Goal: Task Accomplishment & Management: Manage account settings

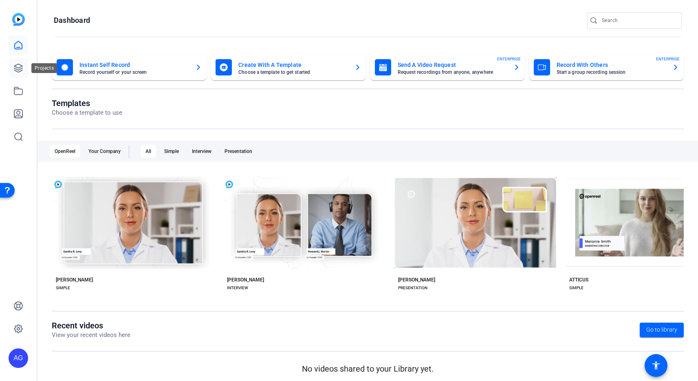
click at [22, 64] on icon at bounding box center [18, 68] width 10 height 10
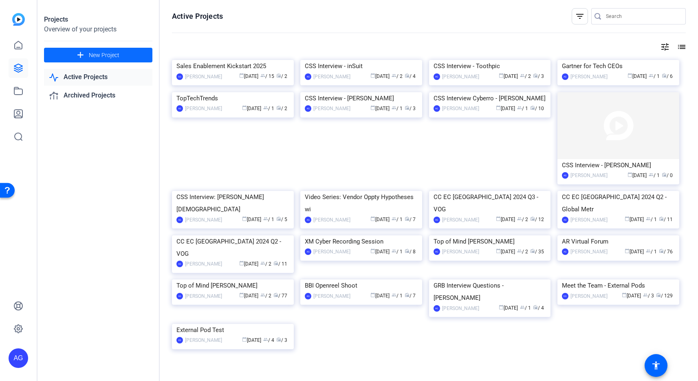
click at [112, 55] on span "New Project" at bounding box center [104, 55] width 31 height 9
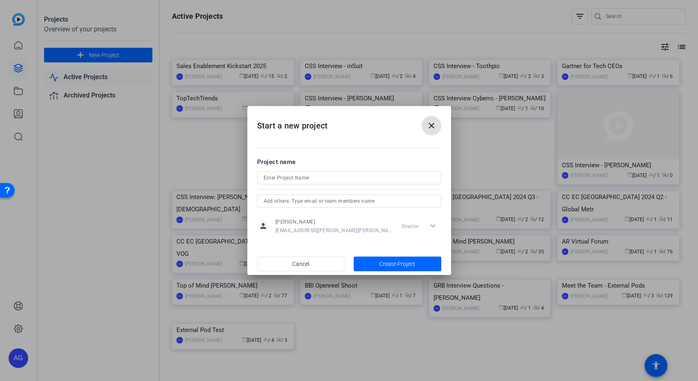
click at [128, 49] on div at bounding box center [349, 190] width 698 height 381
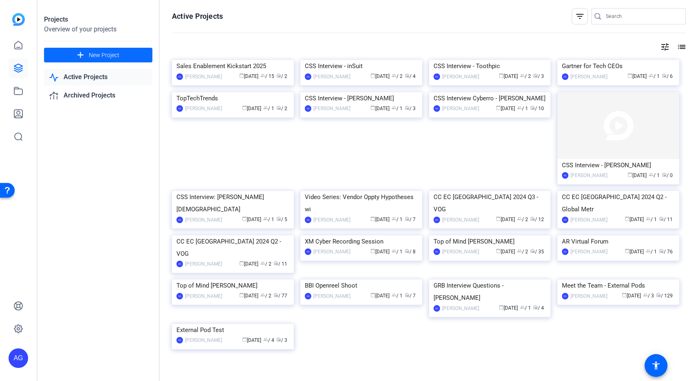
click at [116, 53] on span "New Project" at bounding box center [104, 55] width 31 height 9
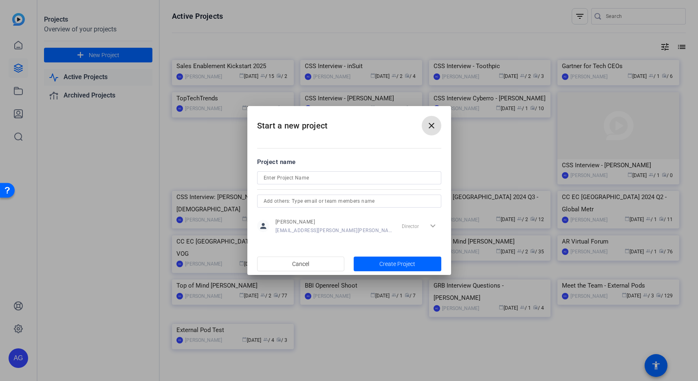
click at [312, 179] on input at bounding box center [349, 178] width 171 height 10
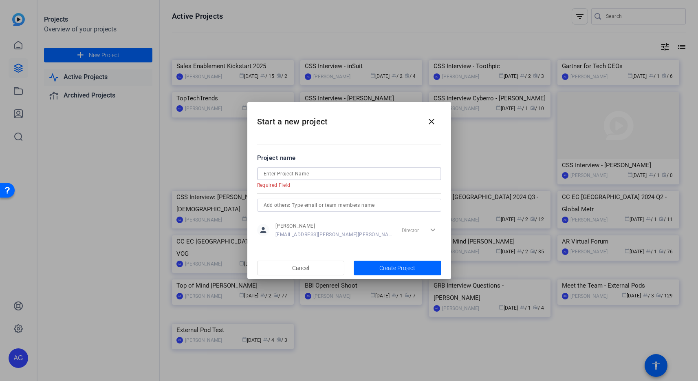
click at [311, 175] on input at bounding box center [349, 174] width 171 height 10
paste input "[PERSON_NAME] Tech CEO Shoot"
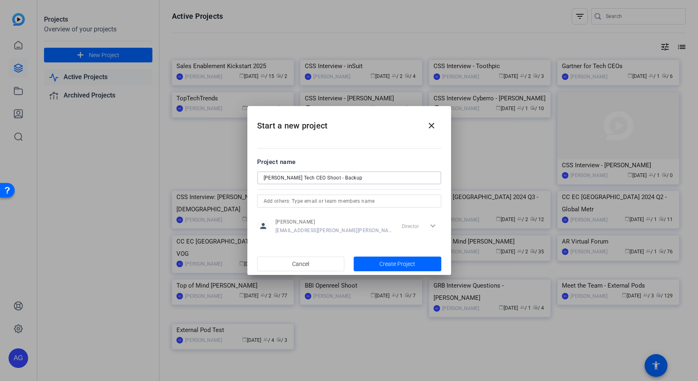
type input "[PERSON_NAME] Tech CEO Shoot - Backup"
click at [388, 207] on div at bounding box center [349, 200] width 171 height 13
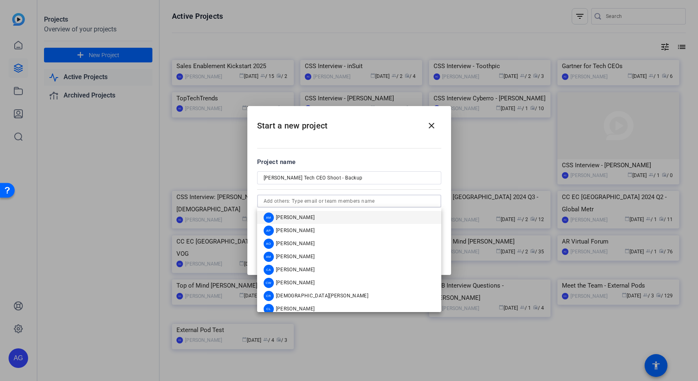
click at [387, 205] on input "text" at bounding box center [349, 201] width 171 height 10
click at [378, 202] on input "text" at bounding box center [349, 201] width 171 height 10
click at [305, 280] on span "[PERSON_NAME]" at bounding box center [295, 282] width 39 height 7
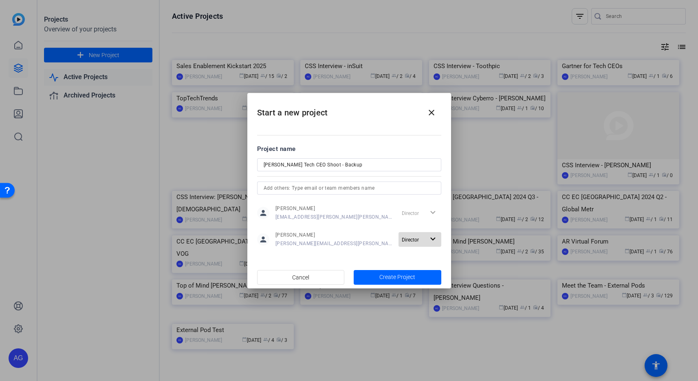
drag, startPoint x: 428, startPoint y: 232, endPoint x: 432, endPoint y: 233, distance: 4.2
click at [431, 233] on span "button" at bounding box center [420, 239] width 43 height 20
click at [432, 233] on div at bounding box center [349, 190] width 698 height 381
click at [392, 273] on span "Create Project" at bounding box center [397, 277] width 36 height 9
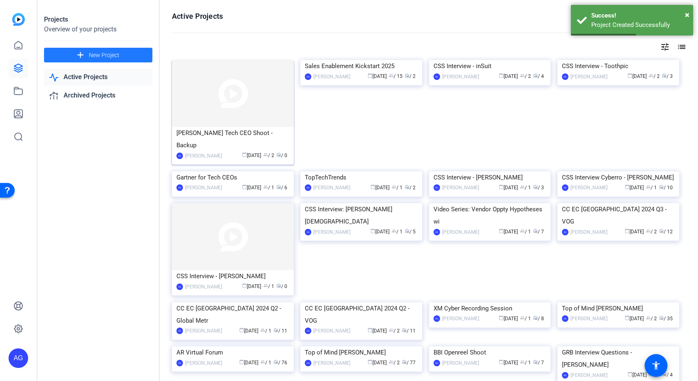
click at [237, 140] on div "[PERSON_NAME] Tech CEO Shoot - Backup" at bounding box center [232, 139] width 113 height 24
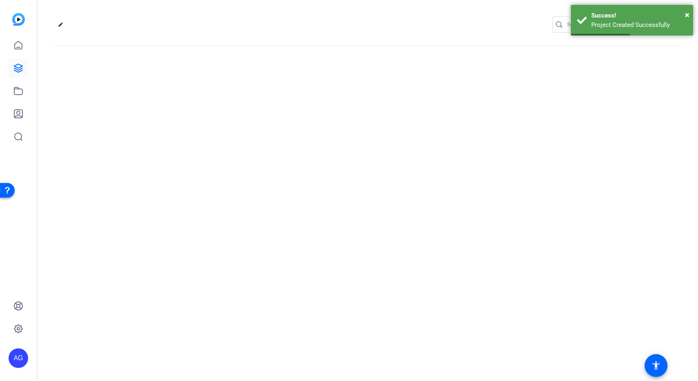
click at [237, 140] on div "edit settings" at bounding box center [367, 190] width 661 height 381
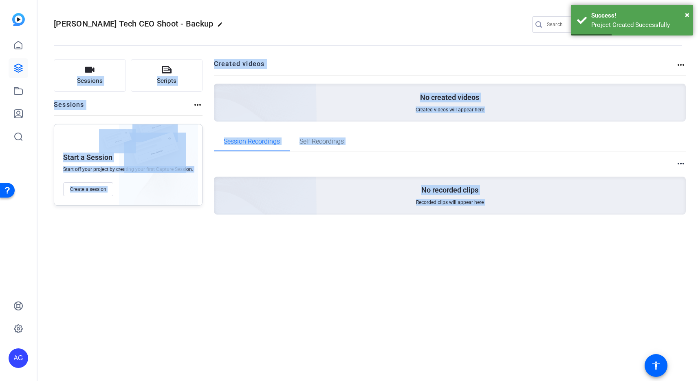
drag, startPoint x: 357, startPoint y: 276, endPoint x: 354, endPoint y: 266, distance: 11.1
click at [357, 276] on div "[PERSON_NAME] Tech CEO Shoot - Backup edit AG CW settings Sessions Scripts Sess…" at bounding box center [367, 190] width 661 height 381
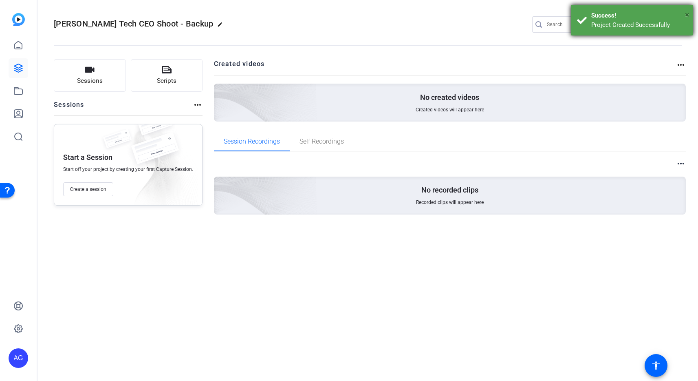
click at [689, 14] on span "×" at bounding box center [687, 15] width 4 height 10
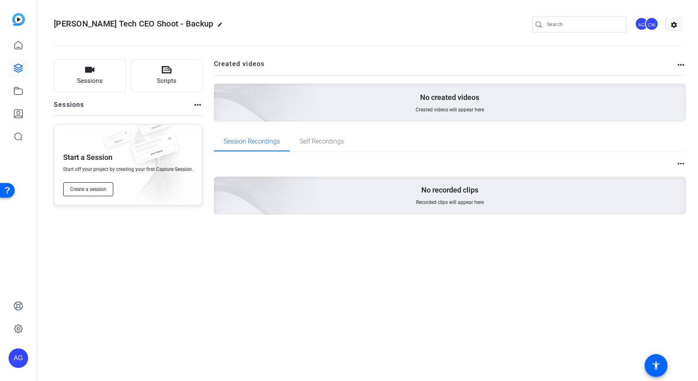
click at [94, 185] on button "Create a session" at bounding box center [88, 189] width 50 height 14
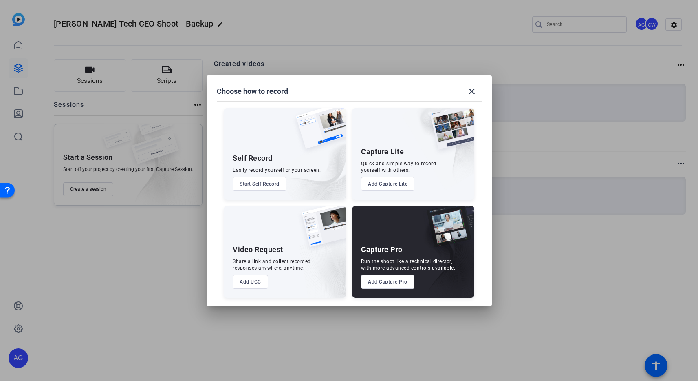
click at [398, 283] on button "Add Capture Pro" at bounding box center [387, 282] width 53 height 14
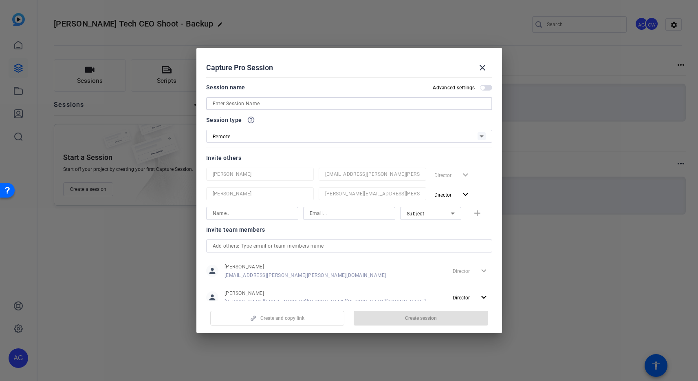
click at [280, 106] on input at bounding box center [349, 104] width 273 height 10
paste input "[PERSON_NAME] Tech CEO Shoot"
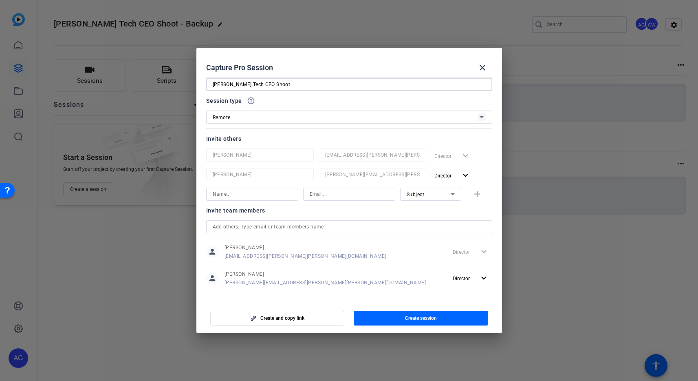
scroll to position [24, 0]
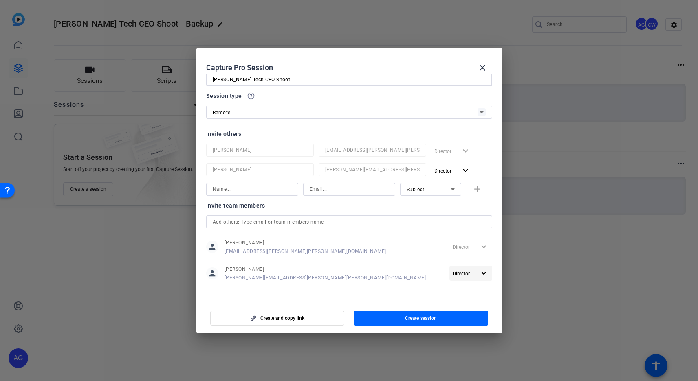
type input "[PERSON_NAME] Tech CEO Shoot"
click at [488, 271] on mat-icon "expand_more" at bounding box center [484, 273] width 10 height 10
click at [488, 271] on div at bounding box center [349, 190] width 698 height 381
click at [465, 171] on span "button" at bounding box center [452, 171] width 43 height 20
click at [489, 165] on div at bounding box center [349, 190] width 698 height 381
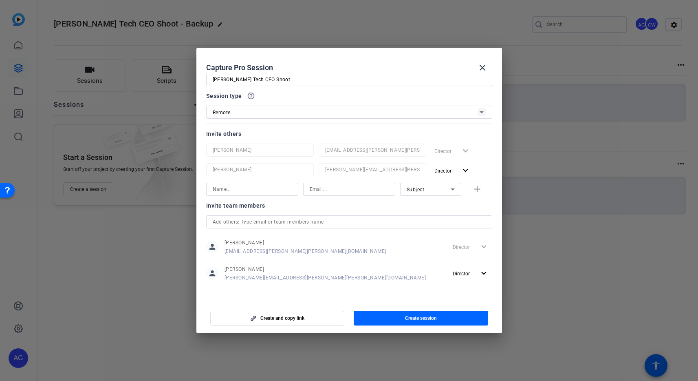
click at [416, 319] on span "Create session" at bounding box center [421, 318] width 32 height 7
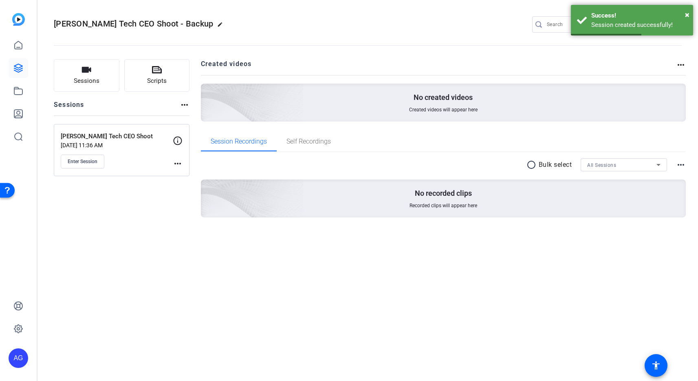
click at [178, 162] on mat-icon "more_horiz" at bounding box center [178, 164] width 10 height 10
click at [276, 168] on div at bounding box center [349, 190] width 698 height 381
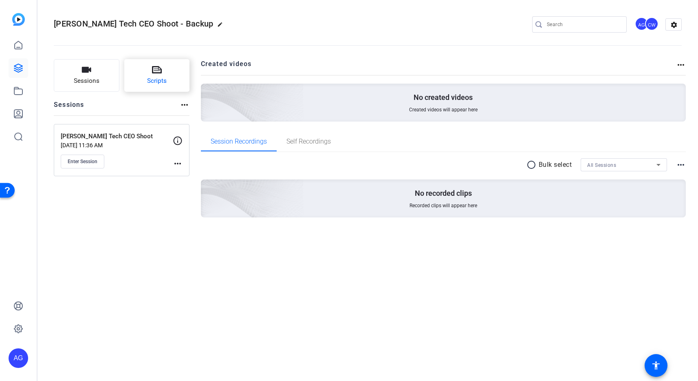
click at [158, 64] on button "Scripts" at bounding box center [157, 75] width 66 height 33
